Goal: Check status: Check status

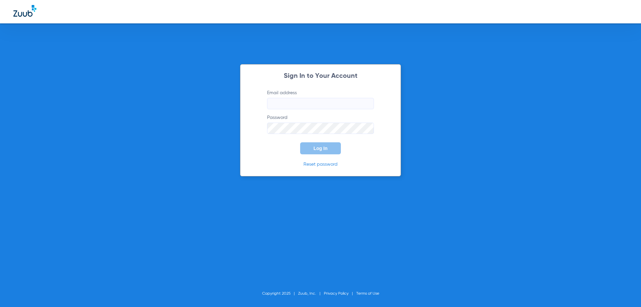
type input "[EMAIL_ADDRESS][DOMAIN_NAME]"
click at [320, 147] on span "Log In" at bounding box center [320, 147] width 14 height 5
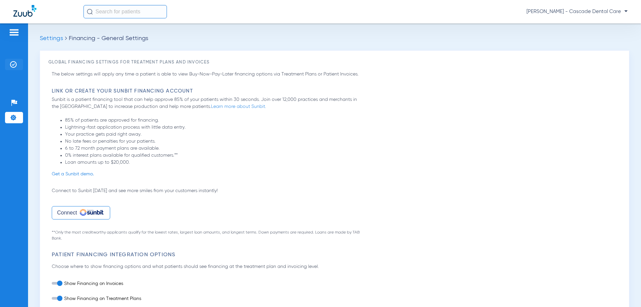
click at [14, 61] on img at bounding box center [13, 64] width 7 height 7
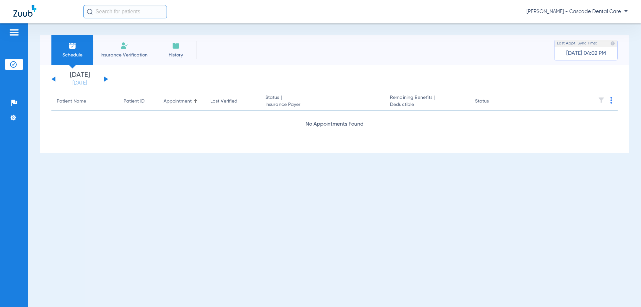
drag, startPoint x: 84, startPoint y: 79, endPoint x: 84, endPoint y: 83, distance: 4.1
click at [84, 79] on li "[DATE] [DATE]" at bounding box center [80, 79] width 40 height 15
click at [81, 85] on link "[DATE]" at bounding box center [80, 83] width 40 height 7
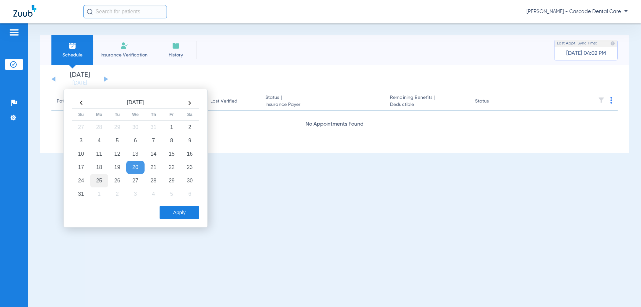
click at [96, 179] on td "25" at bounding box center [99, 180] width 18 height 13
click at [180, 215] on button "Apply" at bounding box center [178, 212] width 39 height 13
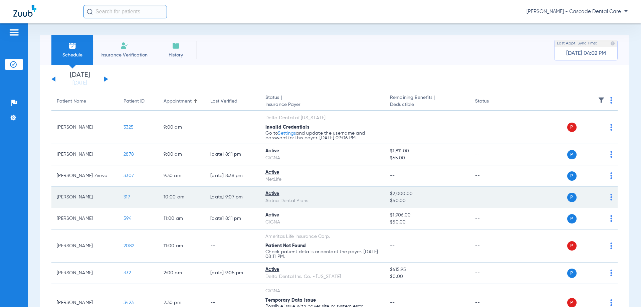
click at [301, 199] on div "Aetna Dental Plans" at bounding box center [322, 200] width 114 height 7
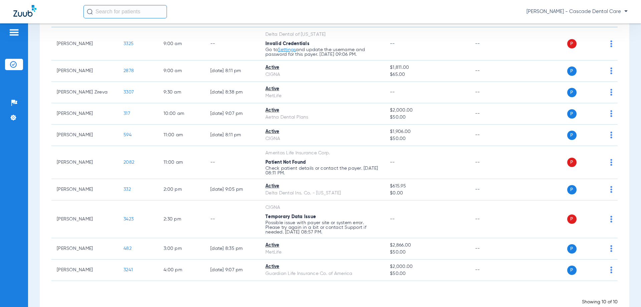
scroll to position [100, 0]
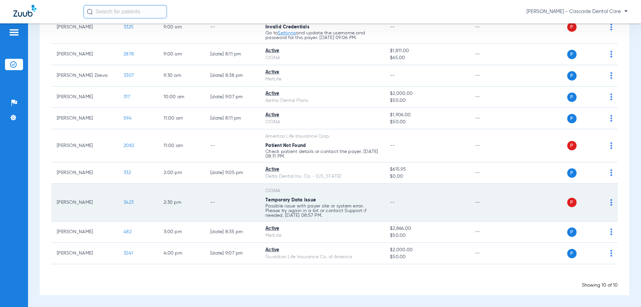
click at [293, 29] on span "Temporary Data Issue" at bounding box center [287, 27] width 44 height 5
